Goal: Task Accomplishment & Management: Manage account settings

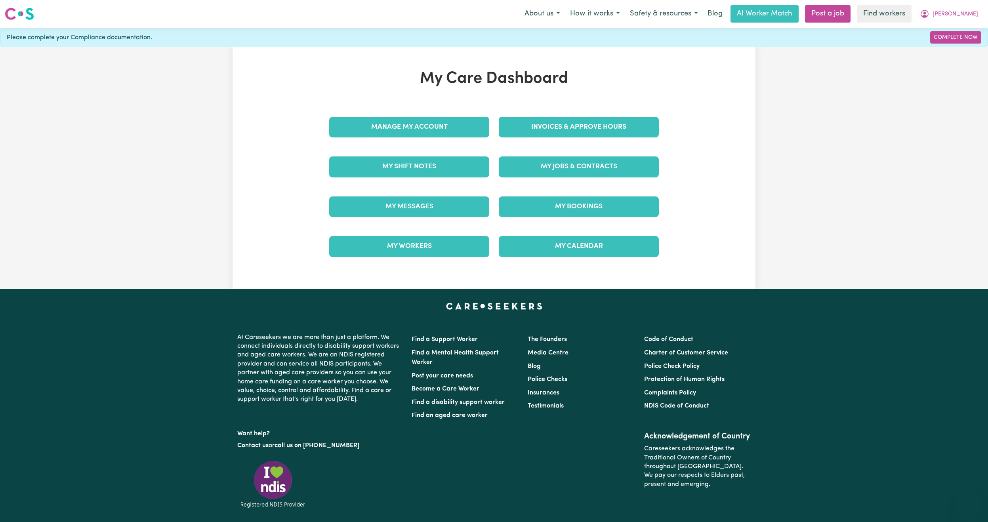
click at [966, 14] on span "[PERSON_NAME]" at bounding box center [955, 14] width 46 height 9
click at [949, 40] on link "Logout" at bounding box center [951, 45] width 63 height 15
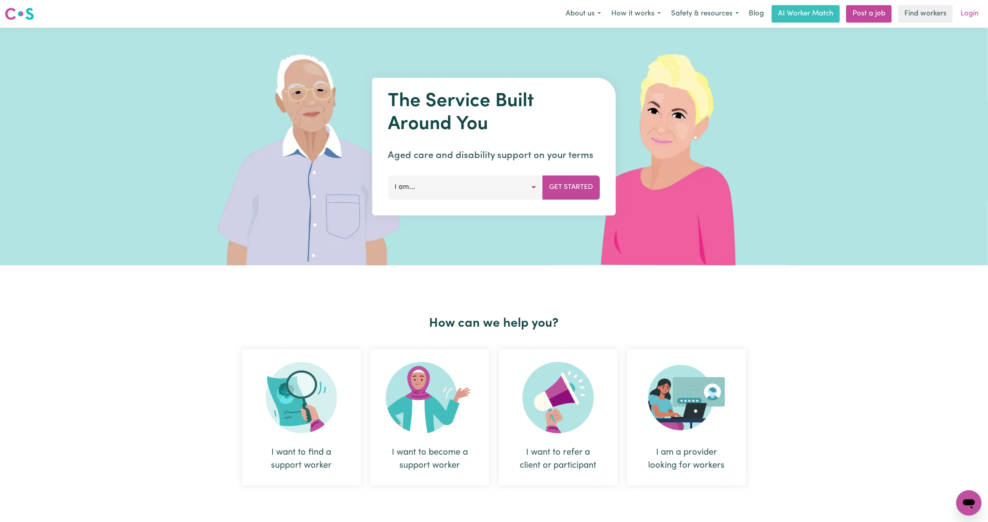
click at [977, 15] on link "Login" at bounding box center [969, 13] width 27 height 17
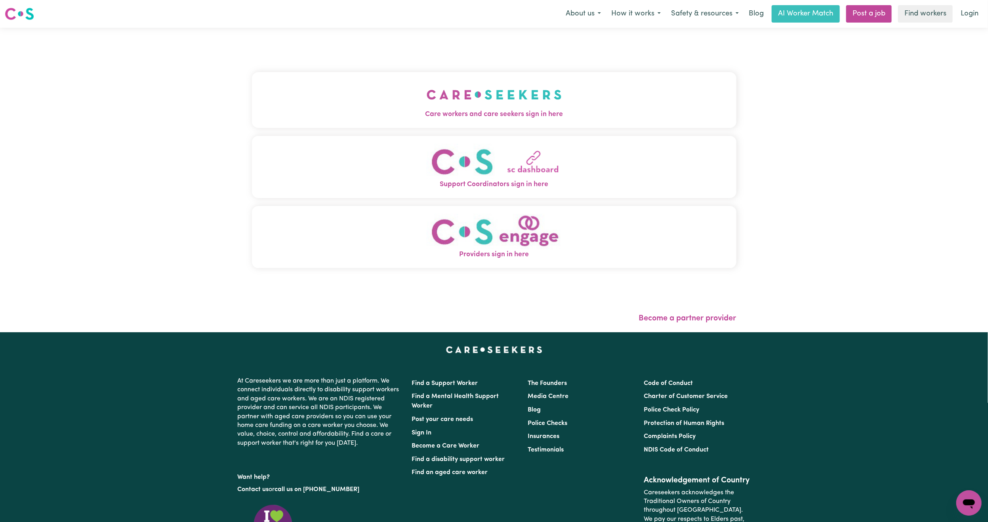
click at [595, 91] on button "Care workers and care seekers sign in here" at bounding box center [494, 99] width 484 height 55
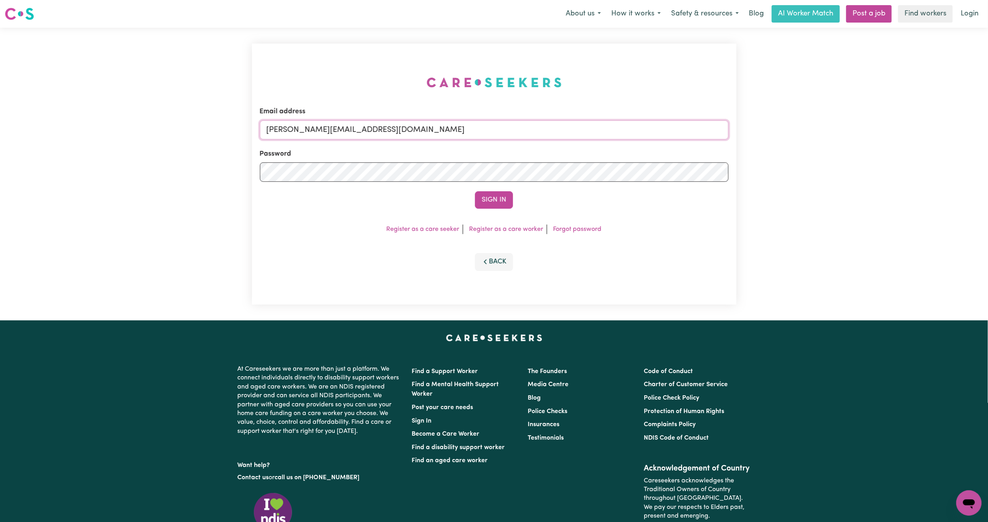
click at [377, 130] on input "[PERSON_NAME][EMAIL_ADDRESS][DOMAIN_NAME]" at bounding box center [494, 129] width 469 height 19
drag, startPoint x: 305, startPoint y: 131, endPoint x: 681, endPoint y: 184, distance: 379.7
click at [681, 184] on form "Email address [EMAIL_ADDRESS][PERSON_NAME][DOMAIN_NAME] Password Sign In" at bounding box center [494, 158] width 469 height 102
type input "superuser~[EMAIL_ADDRESS][DOMAIN_NAME]"
click at [475, 191] on button "Sign In" at bounding box center [494, 199] width 38 height 17
